Goal: Communication & Community: Answer question/provide support

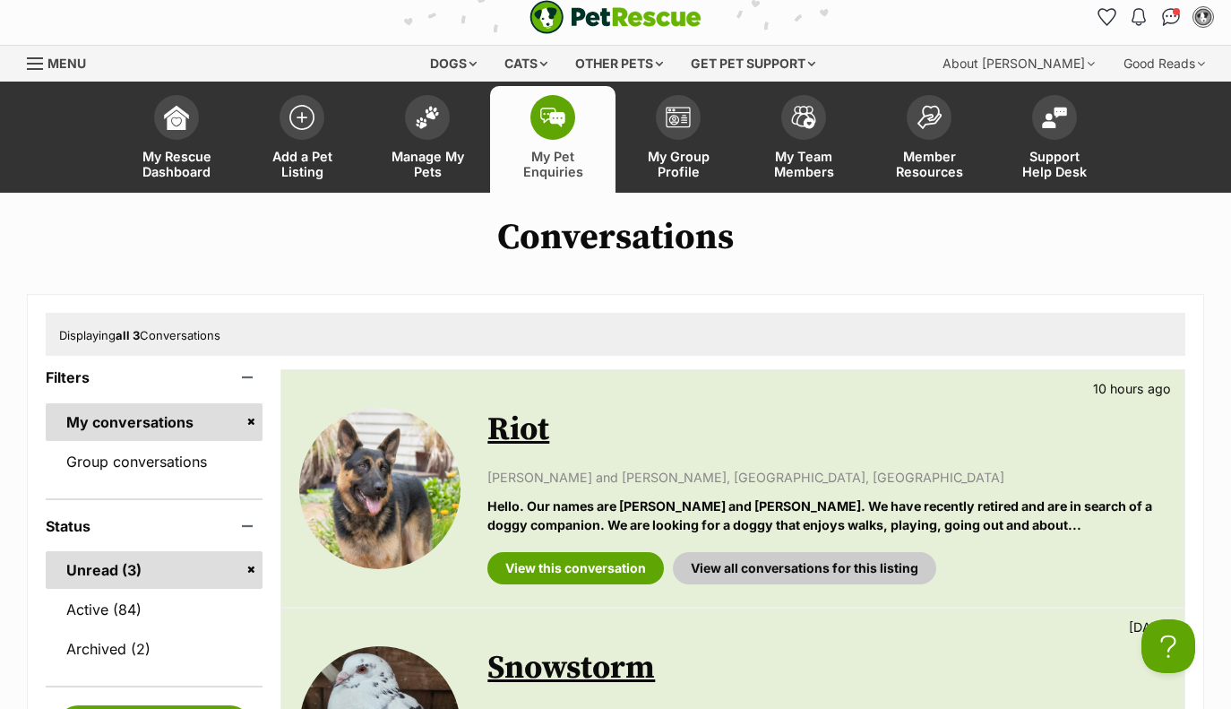
click at [525, 434] on link "Riot" at bounding box center [519, 430] width 62 height 40
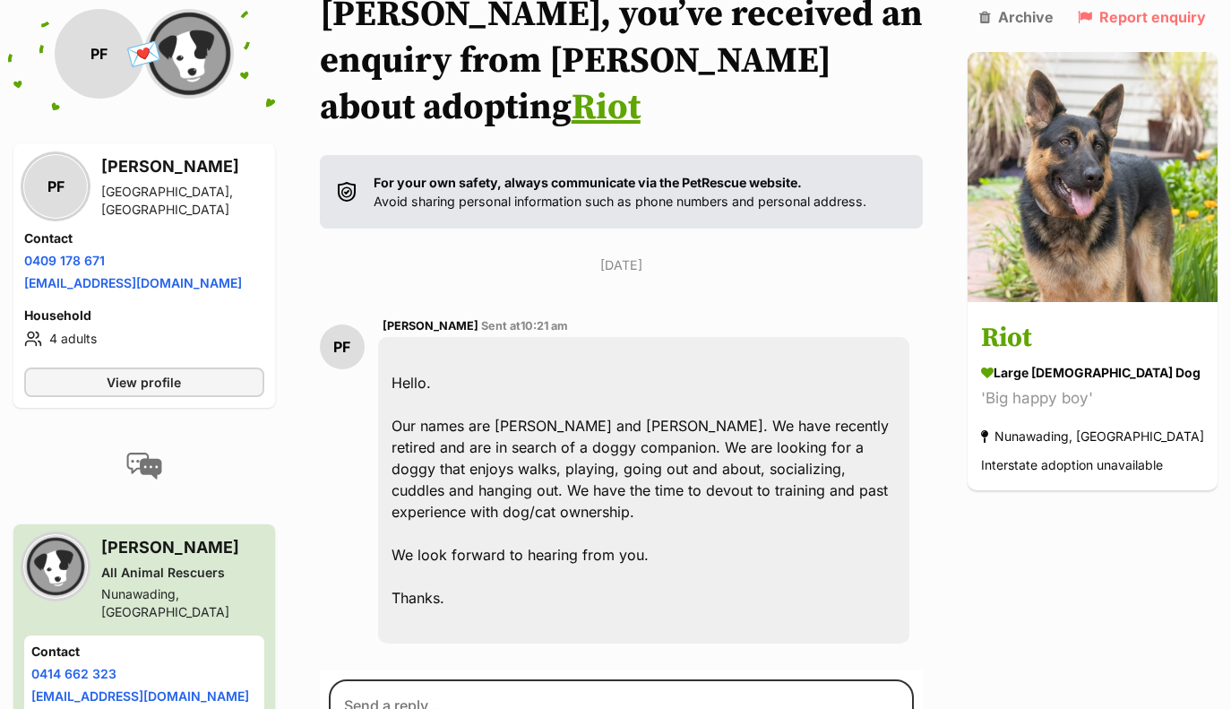
scroll to position [235, 0]
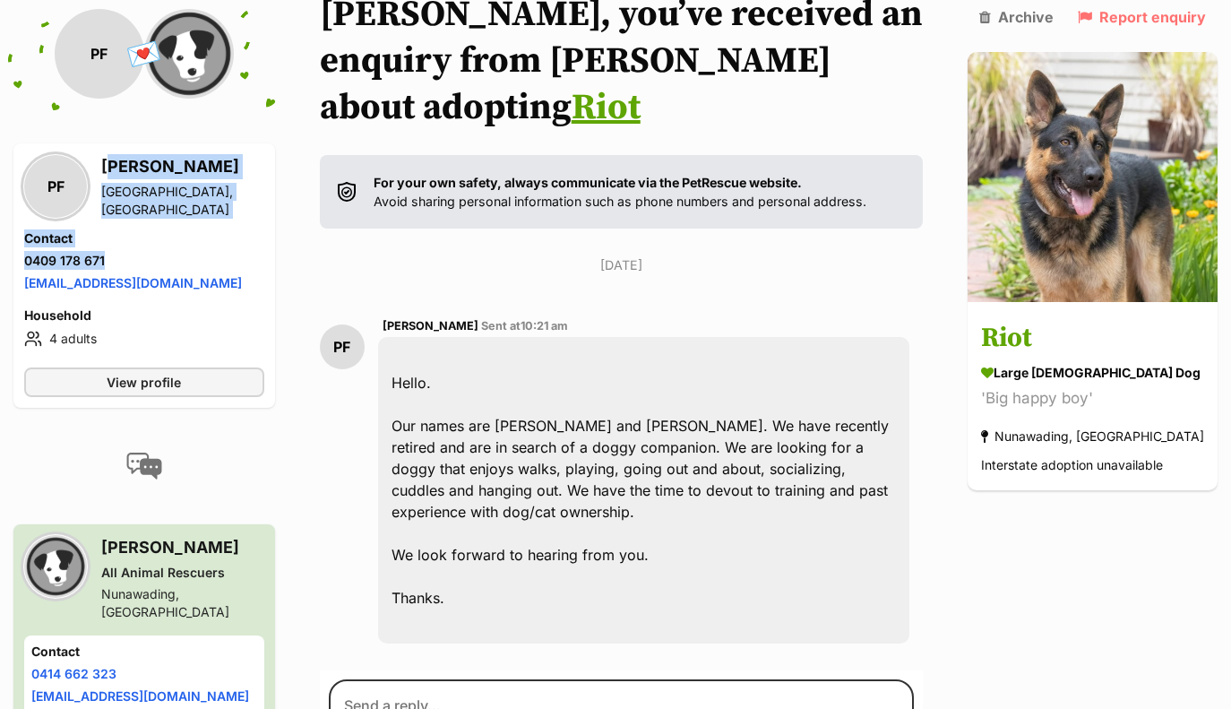
drag, startPoint x: 100, startPoint y: 173, endPoint x: 237, endPoint y: 263, distance: 163.6
click at [237, 263] on div "PF [PERSON_NAME] [GEOGRAPHIC_DATA], [GEOGRAPHIC_DATA] Contact Phone number Phon…" at bounding box center [144, 253] width 240 height 199
copy div "[PERSON_NAME] [GEOGRAPHIC_DATA] Contact Phone number Phone number [PHONE_NUMBER]"
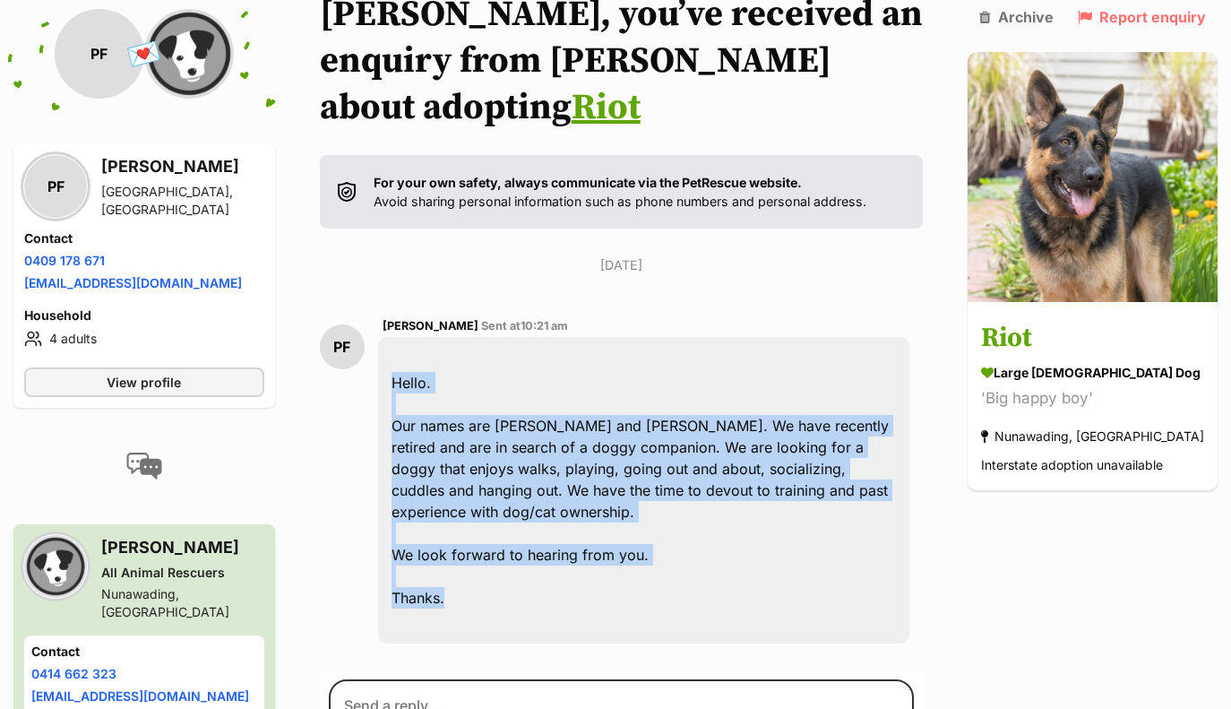
drag, startPoint x: 469, startPoint y: 556, endPoint x: 399, endPoint y: 330, distance: 236.4
click at [399, 337] on div "Hello. Our names are [PERSON_NAME] and [PERSON_NAME]. We have recently retired …" at bounding box center [643, 490] width 531 height 307
copy div "Hello. Our names are [PERSON_NAME] and [PERSON_NAME]. We have recently retired …"
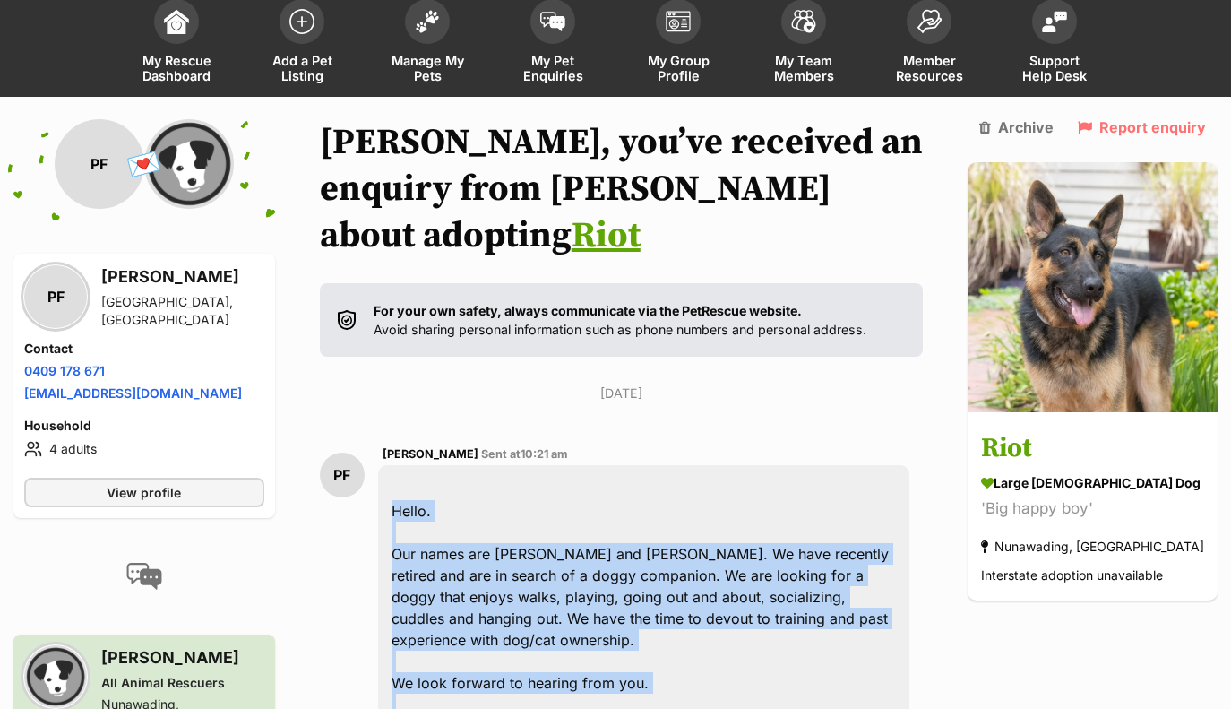
scroll to position [105, 0]
